Goal: Information Seeking & Learning: Learn about a topic

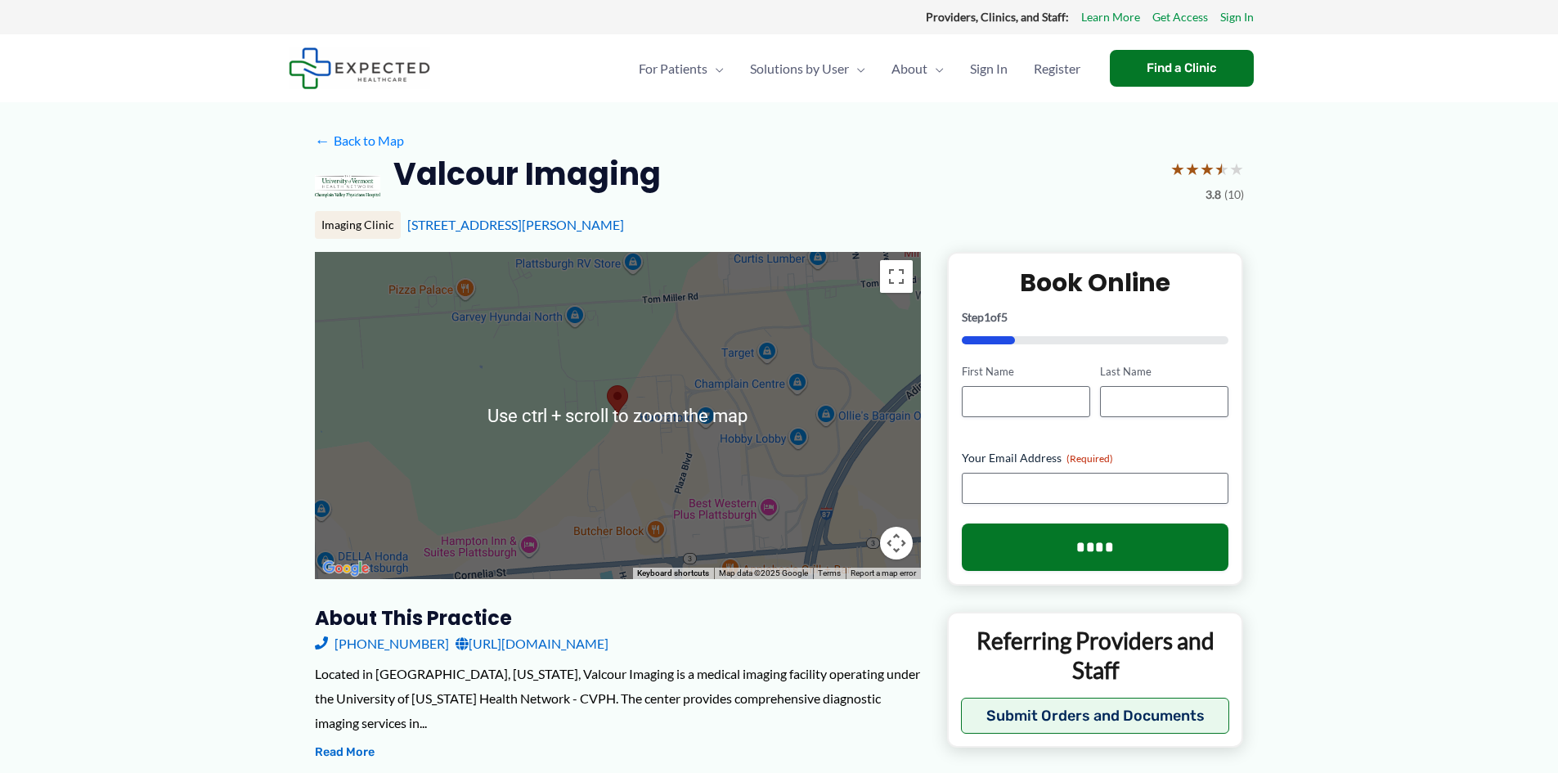
scroll to position [164, 0]
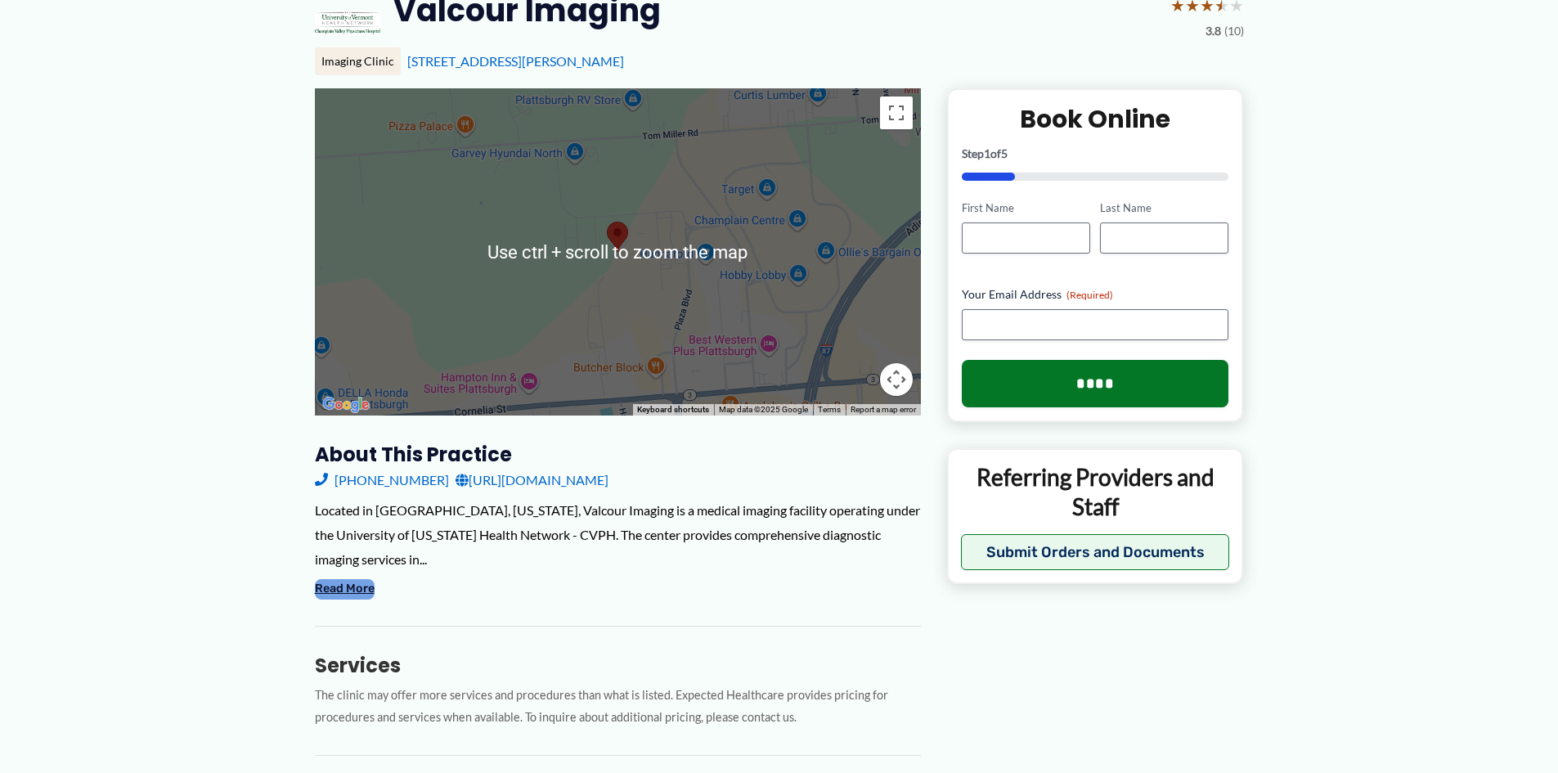
click at [349, 588] on button "Read More" at bounding box center [345, 589] width 60 height 20
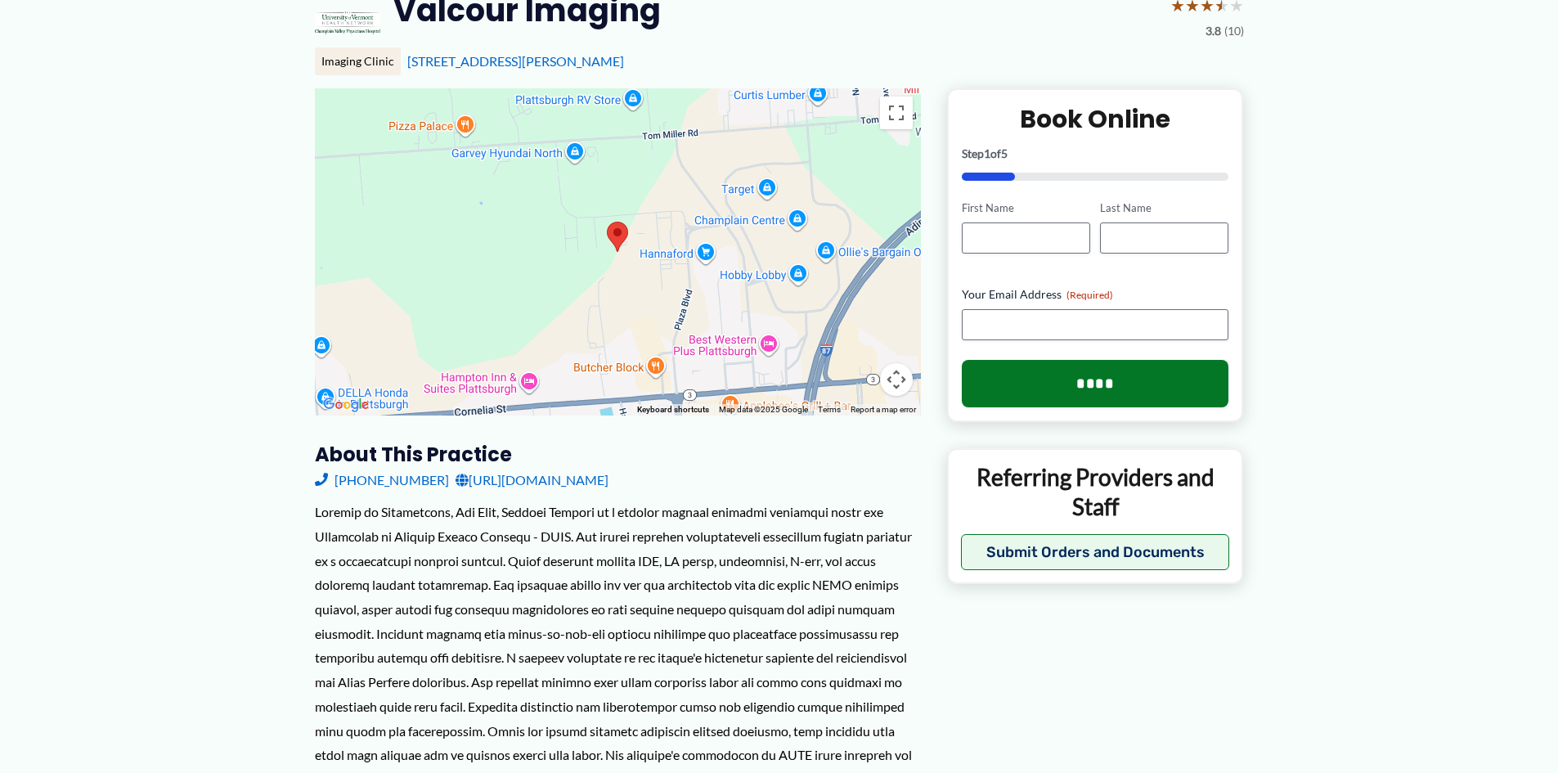
scroll to position [245, 0]
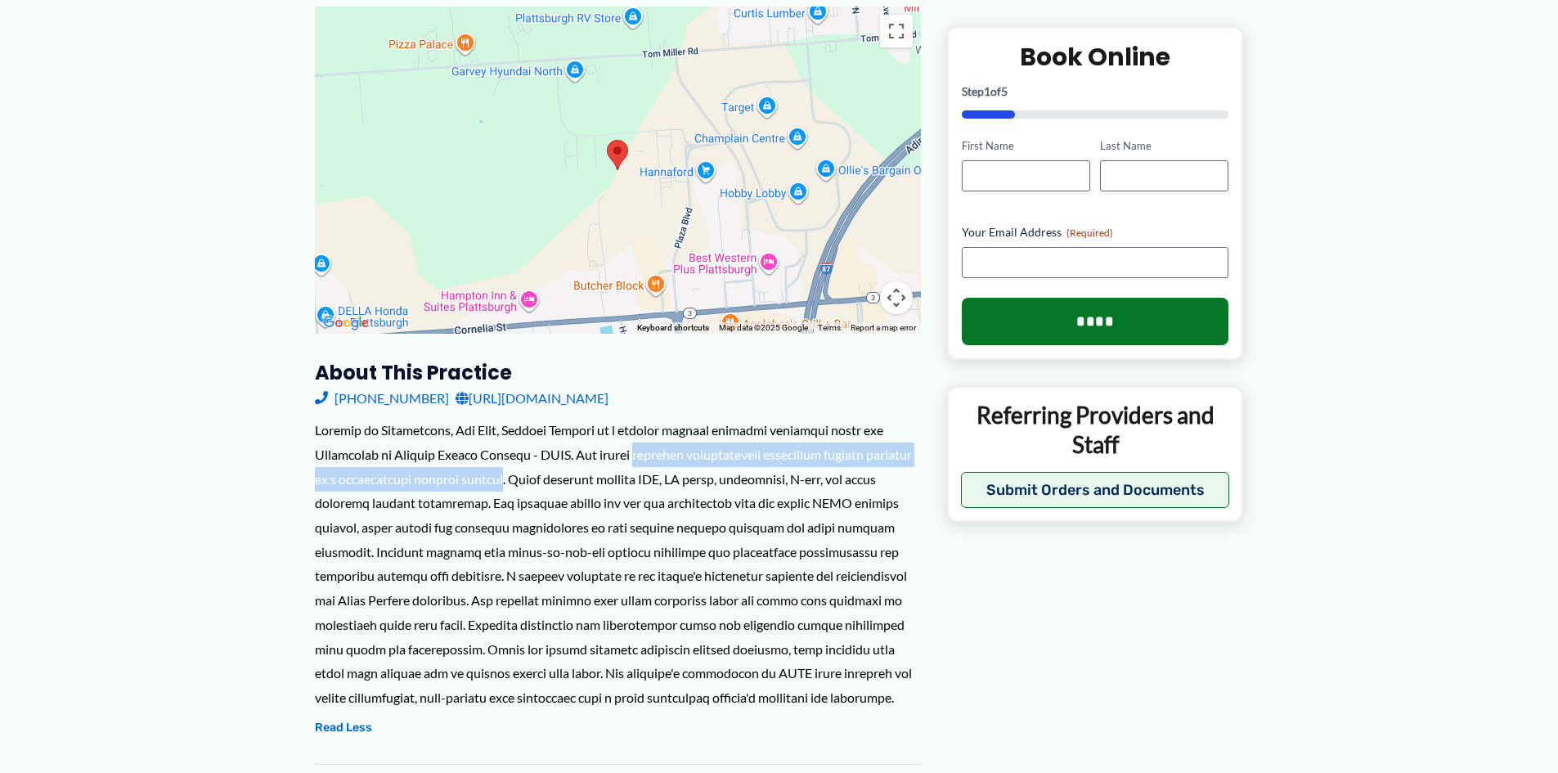
drag, startPoint x: 650, startPoint y: 455, endPoint x: 542, endPoint y: 482, distance: 111.5
click at [542, 482] on div at bounding box center [618, 563] width 606 height 291
copy div "provides comprehensive diagnostic imaging services in a professional medical se…"
click at [608, 479] on div at bounding box center [618, 563] width 606 height 291
drag, startPoint x: 588, startPoint y: 449, endPoint x: 545, endPoint y: 478, distance: 51.3
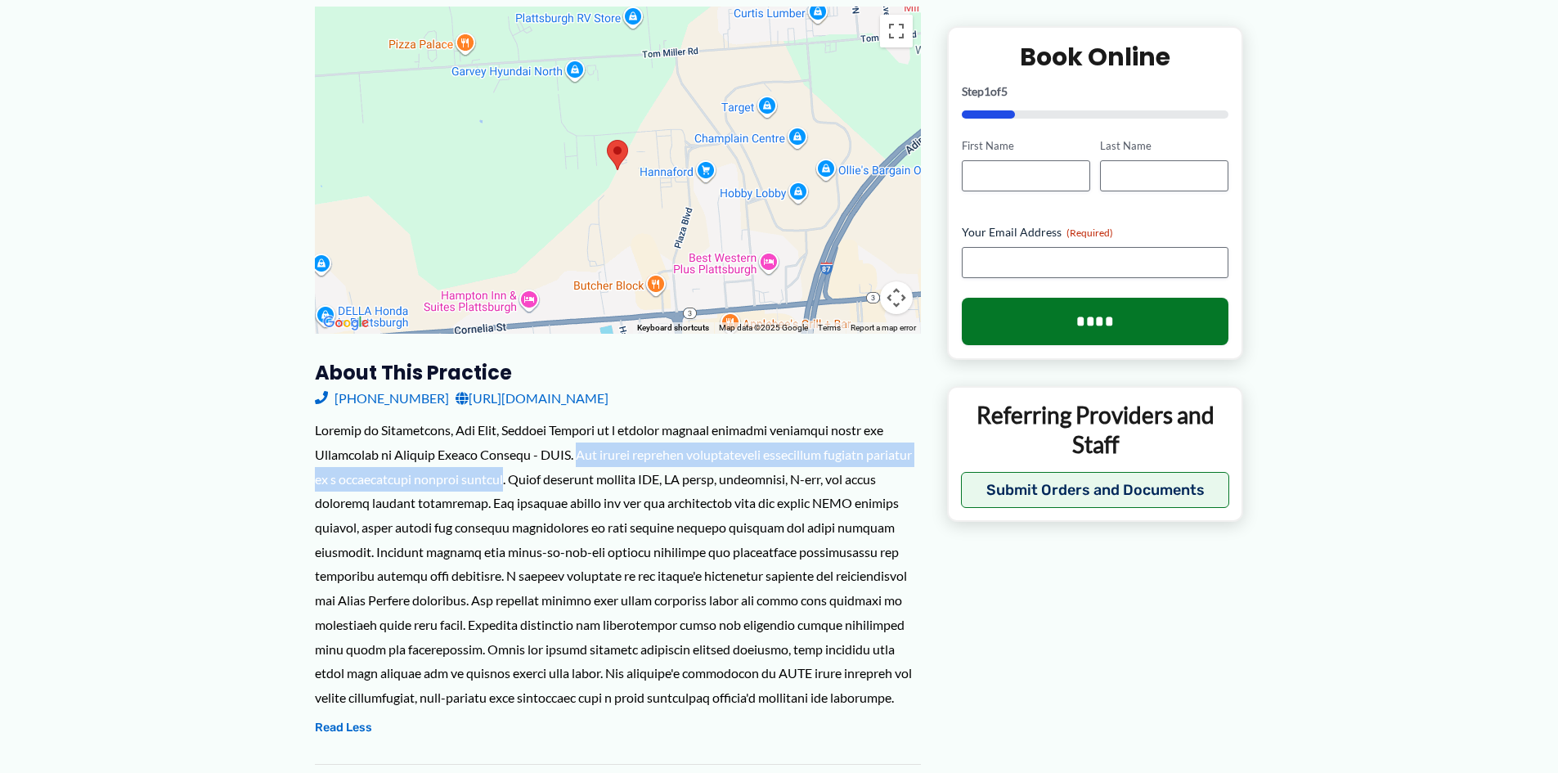
click at [545, 478] on div at bounding box center [618, 563] width 606 height 291
copy div "The center provides comprehensive diagnostic imaging services in a professional…"
